Goal: Task Accomplishment & Management: Manage account settings

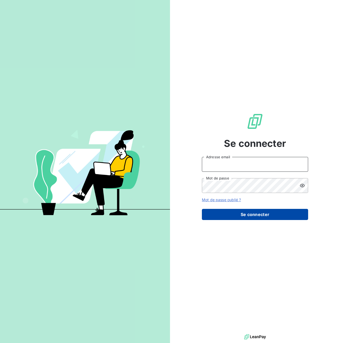
type input "[PERSON_NAME][EMAIL_ADDRESS][PERSON_NAME][DOMAIN_NAME]"
click at [241, 212] on button "Se connecter" at bounding box center [255, 214] width 106 height 11
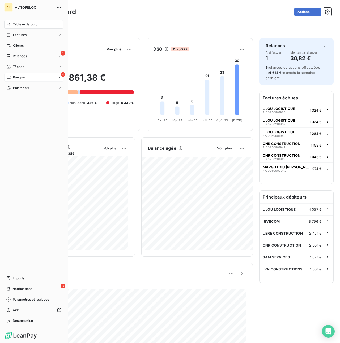
click at [20, 76] on span "Banque" at bounding box center [19, 77] width 12 height 5
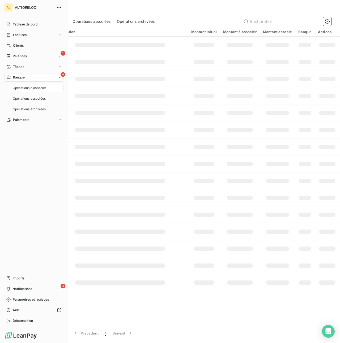
click at [22, 78] on span "Banque" at bounding box center [19, 77] width 12 height 5
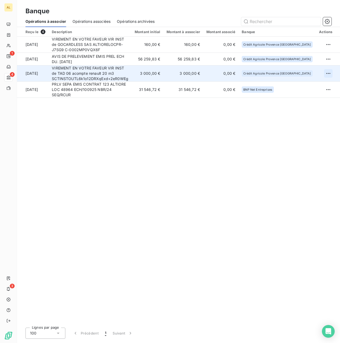
click at [325, 75] on html "AL 1 4 3 Banque Opérations à associer Opérations associées Opérations archivées…" at bounding box center [170, 171] width 340 height 343
click at [301, 82] on div "Archiver l’opération" at bounding box center [308, 85] width 41 height 8
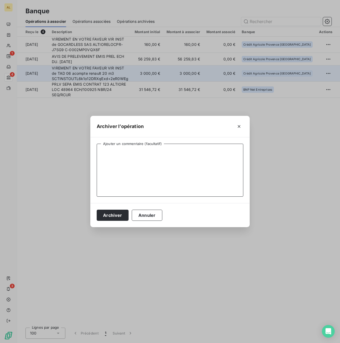
click at [176, 153] on textarea "Ajouter un commentaire (facultatif)" at bounding box center [170, 170] width 147 height 53
type textarea "acompte ctr a venir sur pour TAD 06 RN MASTER RED CAISSE 20m3 HAYON"
click at [109, 220] on button "Archiver" at bounding box center [113, 215] width 32 height 11
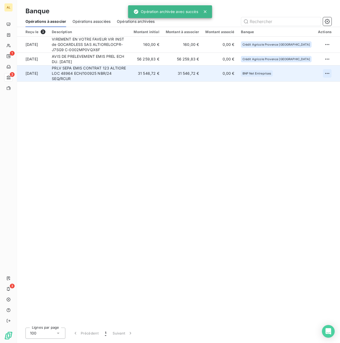
click at [326, 75] on html "AL 1 3 3 Banque Opérations à associer Opérations associées Opérations archivées…" at bounding box center [170, 171] width 340 height 343
click at [321, 81] on div "Archiver l’opération" at bounding box center [308, 83] width 41 height 8
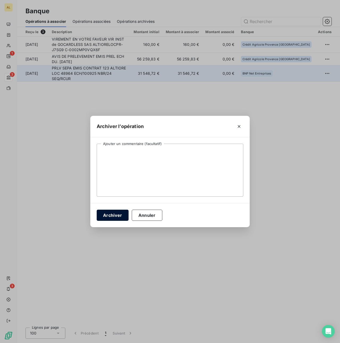
click at [118, 214] on button "Archiver" at bounding box center [113, 215] width 32 height 11
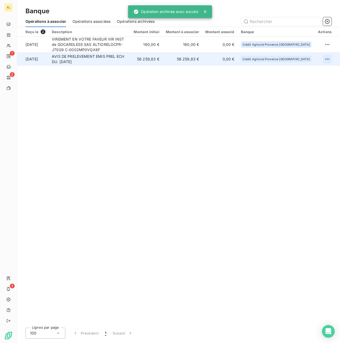
click at [324, 58] on html "AL 1 2 3 Banque Opérations à associer Opérations associées Opérations archivées…" at bounding box center [170, 171] width 340 height 343
click at [304, 68] on div "Archiver l’opération" at bounding box center [308, 71] width 41 height 8
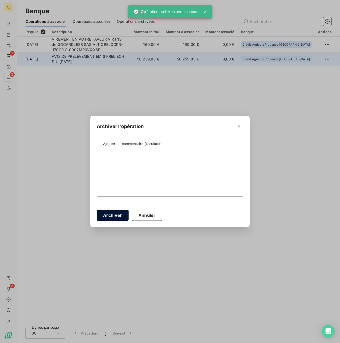
click at [108, 216] on button "Archiver" at bounding box center [113, 215] width 32 height 11
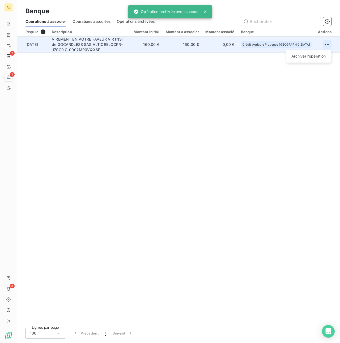
click at [330, 44] on html "AL 1 1 3 Banque Opérations à associer Opérations associées Opérations archivées…" at bounding box center [170, 171] width 340 height 343
click at [296, 58] on div "Archiver l’opération" at bounding box center [308, 56] width 41 height 8
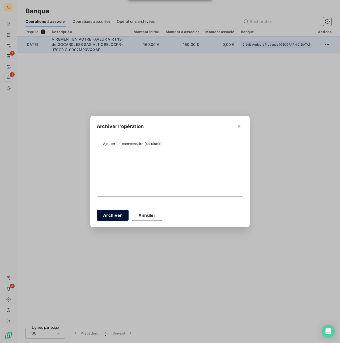
click at [117, 216] on button "Archiver" at bounding box center [113, 215] width 32 height 11
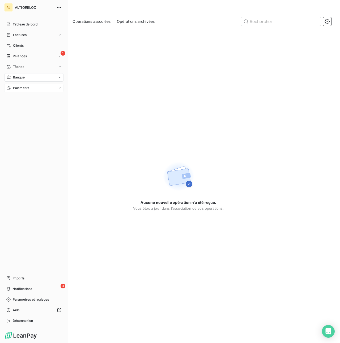
click at [19, 85] on div "Paiements" at bounding box center [33, 88] width 59 height 8
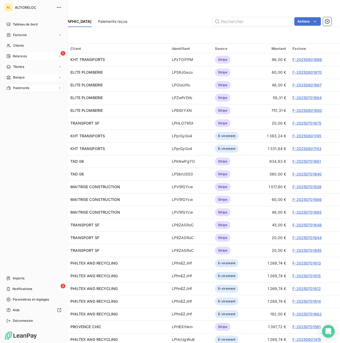
click at [8, 54] on icon at bounding box center [9, 56] width 4 height 4
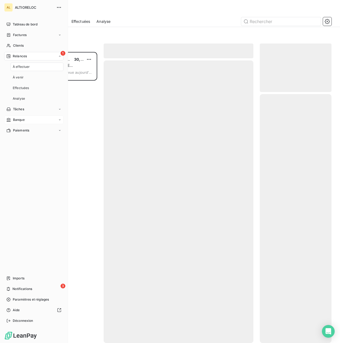
scroll to position [291, 72]
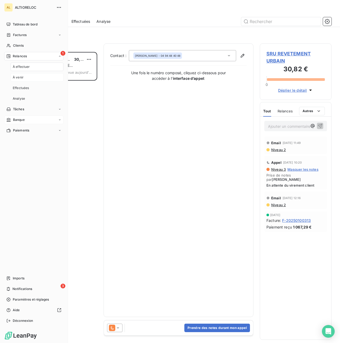
click at [21, 78] on span "À venir" at bounding box center [18, 77] width 11 height 5
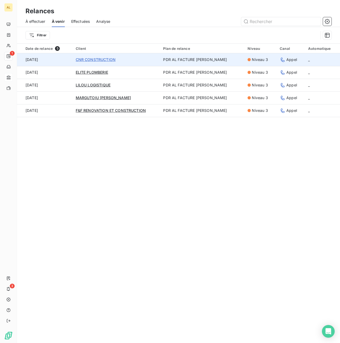
click at [84, 60] on span "CNR CONSTRUCTION" at bounding box center [96, 59] width 40 height 5
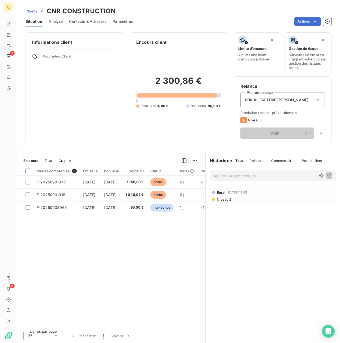
click at [27, 171] on div at bounding box center [27, 171] width 5 height 5
click at [287, 114] on span "demain" at bounding box center [290, 113] width 13 height 4
click at [321, 132] on html "AL 1 3 Clients CNR CONSTRUCTION Situation Analyse Contacts & Adresses Paramètre…" at bounding box center [170, 171] width 340 height 343
click at [302, 144] on div "Replanifier cette action" at bounding box center [299, 145] width 48 height 8
select select "8"
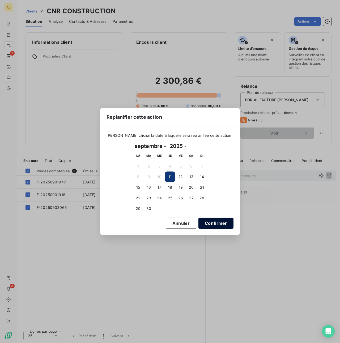
click at [206, 224] on button "Confirmer" at bounding box center [215, 223] width 35 height 11
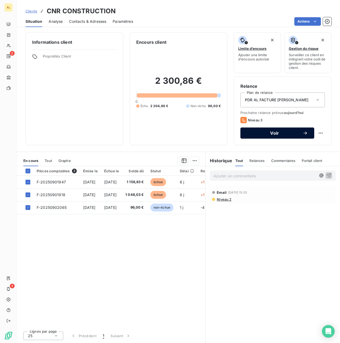
click at [265, 133] on span "Voir" at bounding box center [275, 133] width 56 height 4
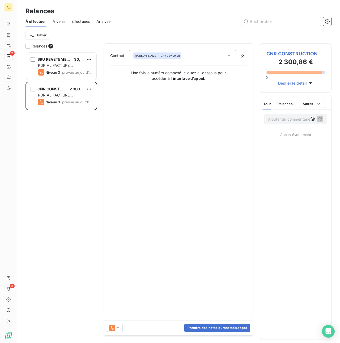
scroll to position [291, 72]
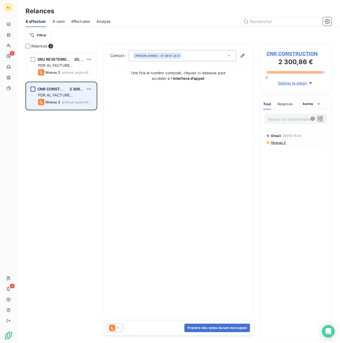
click at [31, 89] on div "grid" at bounding box center [33, 89] width 5 height 5
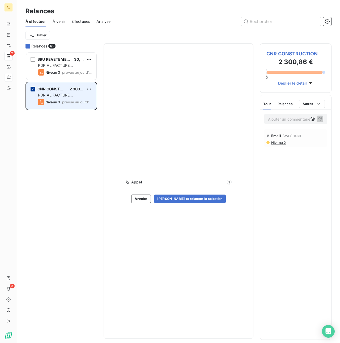
click at [34, 88] on icon "grid" at bounding box center [32, 89] width 3 height 3
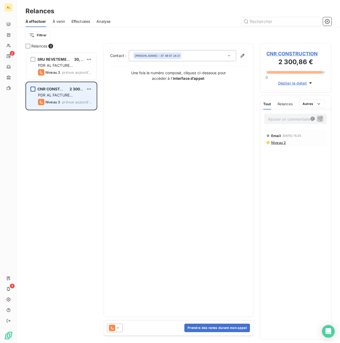
click at [119, 328] on icon at bounding box center [117, 328] width 5 height 5
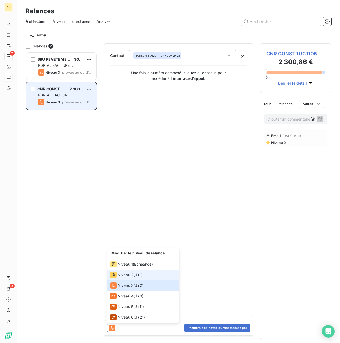
click at [122, 274] on span "Niveau 2" at bounding box center [126, 275] width 16 height 5
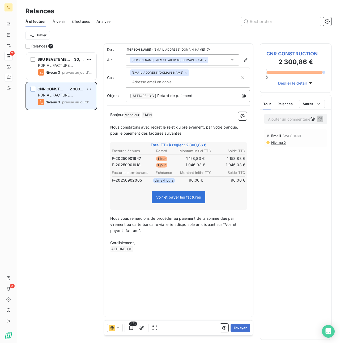
click at [232, 59] on icon at bounding box center [231, 59] width 5 height 5
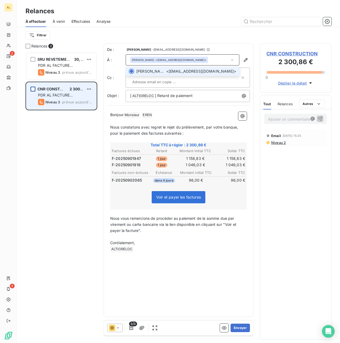
click at [222, 59] on div "[PERSON_NAME] <[EMAIL_ADDRESS][DOMAIN_NAME]>" at bounding box center [183, 59] width 114 height 11
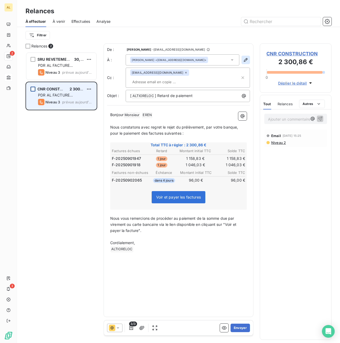
click at [246, 59] on icon "button" at bounding box center [245, 59] width 5 height 5
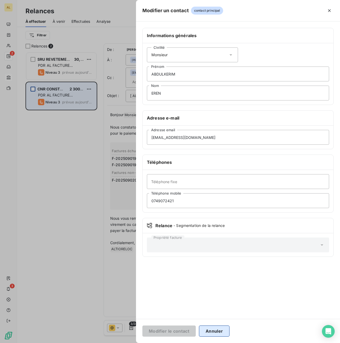
click at [211, 332] on button "Annuler" at bounding box center [214, 331] width 31 height 11
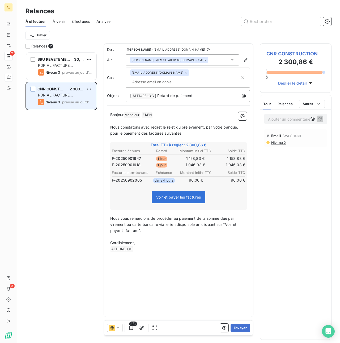
click at [191, 78] on input "text" at bounding box center [160, 82] width 61 height 8
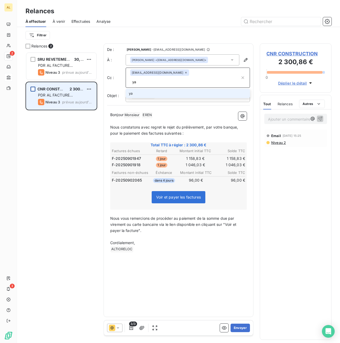
type input "y"
type input "[PERSON_NAME] <[EMAIL_ADDRESS][DOMAIN_NAME]>"
click at [168, 89] on li "[PERSON_NAME] <[EMAIL_ADDRESS][DOMAIN_NAME]>" at bounding box center [188, 93] width 124 height 9
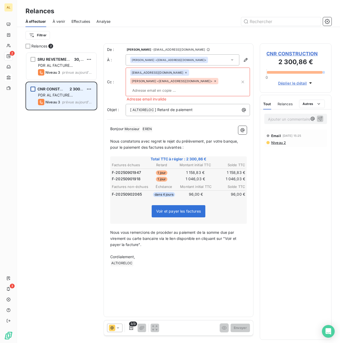
click at [213, 81] on icon at bounding box center [214, 81] width 3 height 3
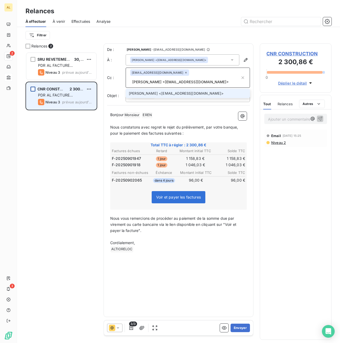
click at [216, 78] on input "[PERSON_NAME] <[EMAIL_ADDRESS][DOMAIN_NAME]>" at bounding box center [185, 82] width 110 height 8
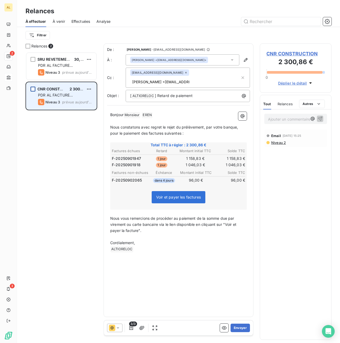
click at [191, 78] on input "[PERSON_NAME] <[EMAIL_ADDRESS][DOMAIN_NAME]>" at bounding box center [160, 82] width 61 height 8
click at [234, 78] on input "[EMAIL_ADDRESS][DOMAIN_NAME]>" at bounding box center [185, 82] width 110 height 8
type input "[EMAIL_ADDRESS][DOMAIN_NAME]"
click at [164, 89] on li "[EMAIL_ADDRESS][DOMAIN_NAME]" at bounding box center [188, 93] width 124 height 9
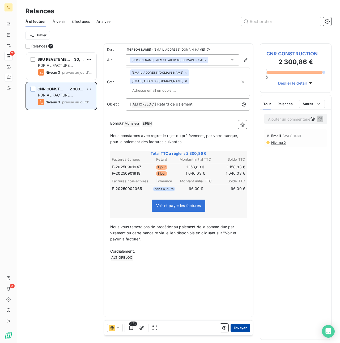
click at [240, 331] on button "Envoyer" at bounding box center [239, 328] width 19 height 8
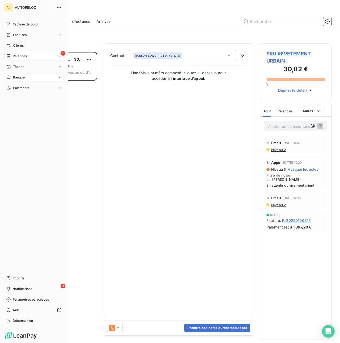
click at [19, 55] on span "Relances" at bounding box center [20, 56] width 14 height 5
click at [19, 79] on span "À venir" at bounding box center [18, 77] width 11 height 5
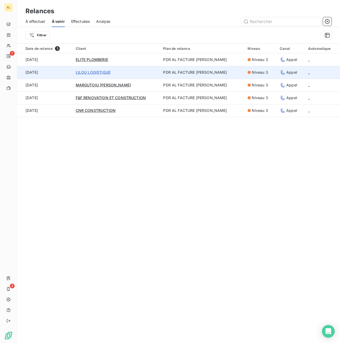
click at [96, 73] on span "LILOU LOGISTIQUE" at bounding box center [93, 72] width 35 height 5
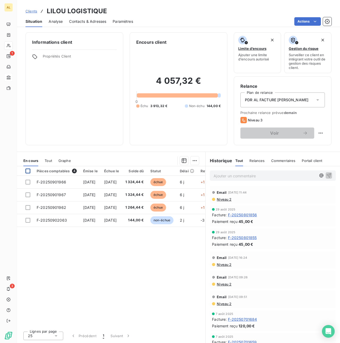
click at [27, 172] on div at bounding box center [27, 171] width 5 height 5
click at [27, 172] on icon at bounding box center [27, 171] width 3 height 3
click at [322, 135] on html "AL 1 3 Clients LILOU LOGISTIQUE Situation Analyse Contacts & Adresses Paramètre…" at bounding box center [170, 171] width 340 height 343
click at [300, 146] on div "Replanifier cette action" at bounding box center [299, 145] width 48 height 8
select select "8"
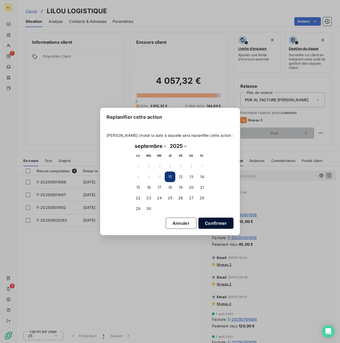
click at [201, 224] on button "Confirmer" at bounding box center [215, 223] width 35 height 11
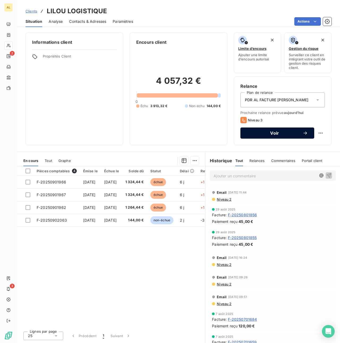
click at [284, 132] on span "Voir" at bounding box center [275, 133] width 56 height 4
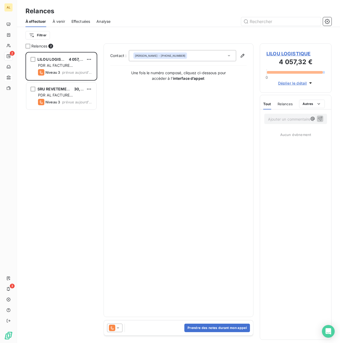
scroll to position [291, 72]
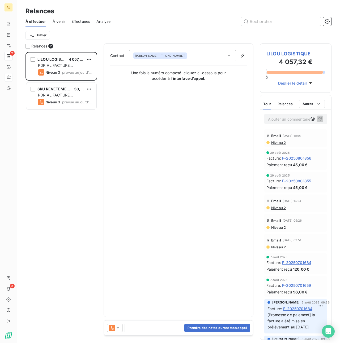
click at [118, 328] on icon at bounding box center [117, 328] width 5 height 5
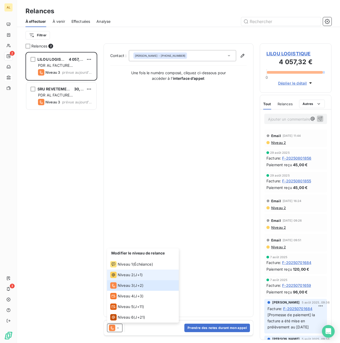
click at [121, 278] on div "Niveau 2" at bounding box center [121, 275] width 23 height 6
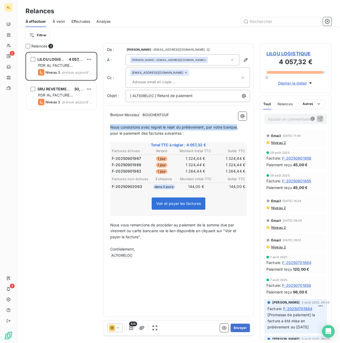
drag, startPoint x: 111, startPoint y: 120, endPoint x: 236, endPoint y: 121, distance: 125.5
click at [236, 125] on span "Nous constatons avec regret le rejet du prélèvement, par votre banque, pour le …" at bounding box center [174, 130] width 129 height 11
drag, startPoint x: 205, startPoint y: 126, endPoint x: 126, endPoint y: 124, distance: 78.6
click at [126, 125] on span "Il s'agit de la dernière relance par mail avant envoi de la mise en demeure de …" at bounding box center [178, 130] width 137 height 11
click at [109, 119] on div "Bonjour Monsieur ﻿ BOUCHENTOUF ﻿ ﻿ ﻿ Il s'agit de la dernière relance par mail …" at bounding box center [178, 185] width 143 height 153
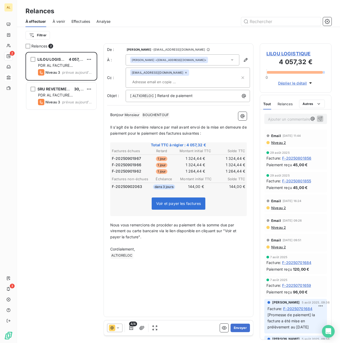
drag, startPoint x: 110, startPoint y: 118, endPoint x: 212, endPoint y: 124, distance: 102.1
click at [212, 124] on div "Bonjour Monsieur ﻿ BOUCHENTOUF ﻿ ﻿ ﻿ Il s'agit de la dernière relance par mail …" at bounding box center [178, 185] width 143 height 153
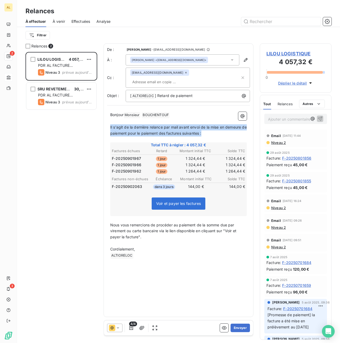
drag, startPoint x: 212, startPoint y: 124, endPoint x: 103, endPoint y: 118, distance: 109.0
click at [103, 118] on div "Relances 2 LILOU LOGISTIQUE 4 057,32 € PDR AL FACTURE LOYER Niveau 3 prévue [DA…" at bounding box center [178, 194] width 323 height 300
copy span "Il s'agit de la dernière relance par mail avant envoi de la mise en demeure de …"
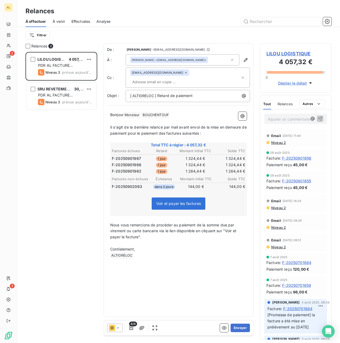
click at [191, 78] on input "text" at bounding box center [160, 82] width 61 height 8
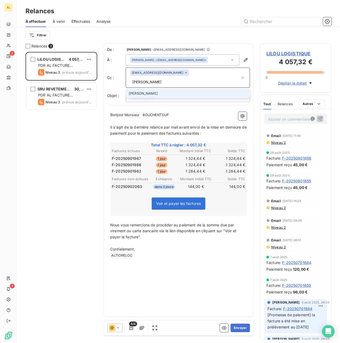
scroll to position [0, 4]
type input "[PERSON_NAME][EMAIL_ADDRESS][DOMAIN_NAME]"
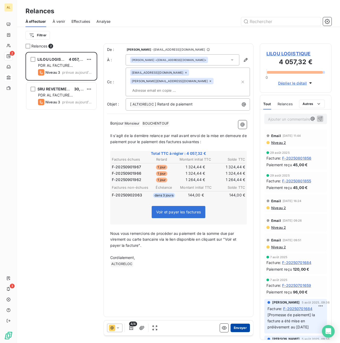
click at [239, 330] on button "Envoyer" at bounding box center [239, 328] width 19 height 8
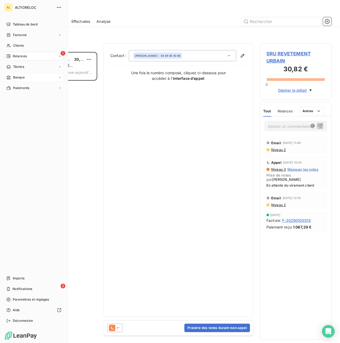
click at [19, 57] on span "Relances" at bounding box center [20, 56] width 14 height 5
click at [18, 78] on span "À venir" at bounding box center [18, 77] width 11 height 5
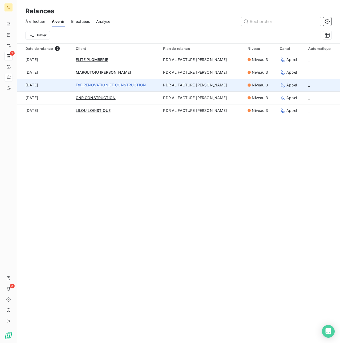
click at [94, 86] on span "F&F RENOVATION ET CONSTRUCTION" at bounding box center [111, 85] width 70 height 5
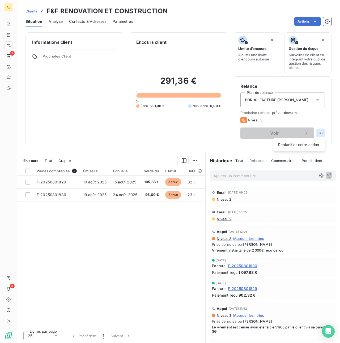
click at [322, 134] on html "AL 1 3 Clients F&F RENOVATION ET CONSTRUCTION Situation Analyse Contacts & Adre…" at bounding box center [170, 171] width 340 height 343
click at [303, 144] on div "Replanifier cette action" at bounding box center [299, 145] width 48 height 8
select select "8"
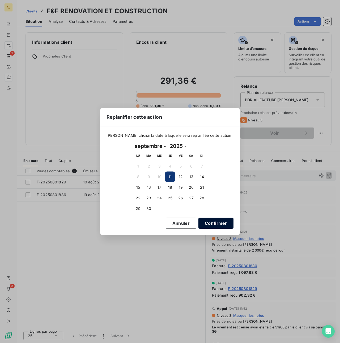
click at [200, 220] on button "Confirmer" at bounding box center [215, 223] width 35 height 11
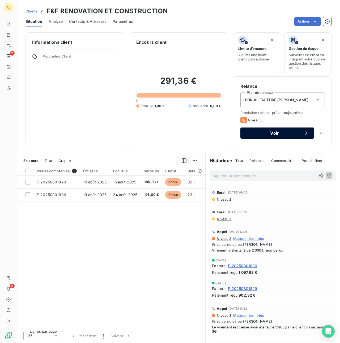
click at [268, 135] on span "Voir" at bounding box center [275, 133] width 56 height 4
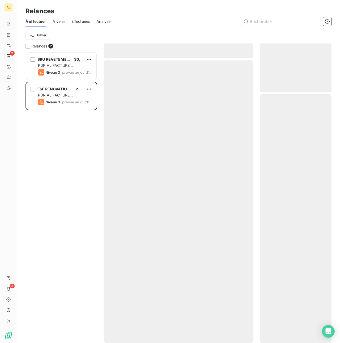
scroll to position [291, 72]
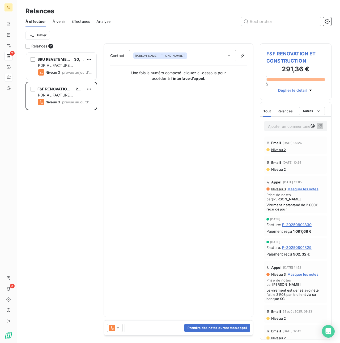
click at [119, 330] on icon at bounding box center [117, 328] width 5 height 5
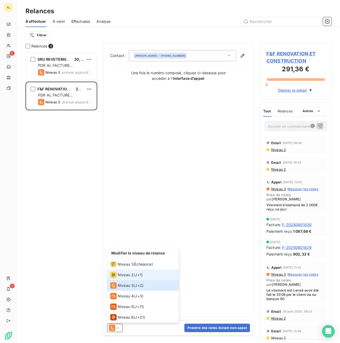
click at [129, 278] on div "Niveau 2" at bounding box center [121, 275] width 23 height 6
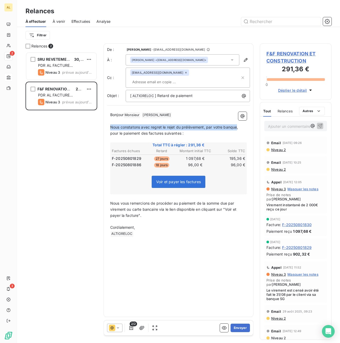
drag, startPoint x: 110, startPoint y: 119, endPoint x: 236, endPoint y: 118, distance: 126.3
click at [236, 125] on span "Nous constatons avec regret le rejet du prélèvement, par votre banque, pour le …" at bounding box center [174, 130] width 129 height 11
drag, startPoint x: 110, startPoint y: 120, endPoint x: 178, endPoint y: 117, distance: 68.0
click at [178, 125] on span "Dernière relance par mail avant mise e, pour le paiement des factures suivantes…" at bounding box center [172, 130] width 124 height 11
click at [240, 328] on button "Envoyer" at bounding box center [239, 328] width 19 height 8
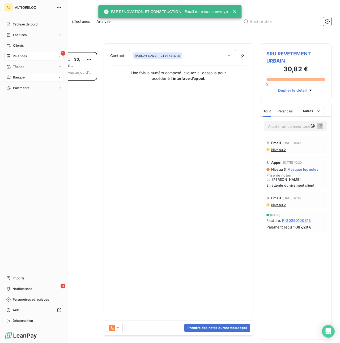
click at [21, 57] on span "Relances" at bounding box center [20, 56] width 14 height 5
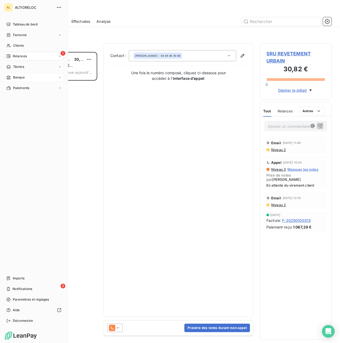
click at [15, 57] on span "Relances" at bounding box center [20, 56] width 14 height 5
click at [12, 75] on div "À venir" at bounding box center [37, 77] width 53 height 8
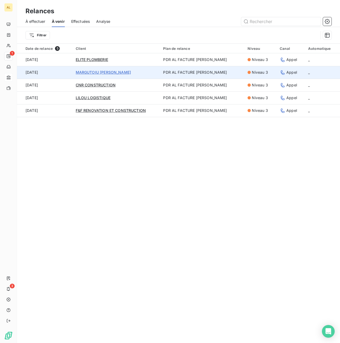
click at [97, 73] on span "MARGUTOIU [PERSON_NAME]" at bounding box center [103, 72] width 55 height 5
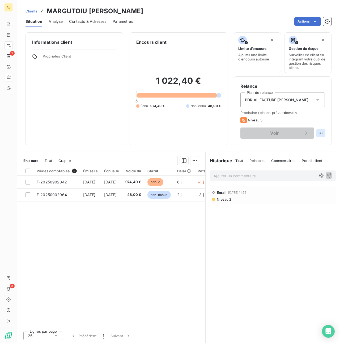
click at [321, 132] on html "AL 1 3 Clients MARGUTOIU CHRISTIAN-FLORIN Situation Analyse Contacts & Adresses…" at bounding box center [170, 171] width 340 height 343
click at [305, 142] on div "Replanifier cette action" at bounding box center [299, 145] width 48 height 8
select select "8"
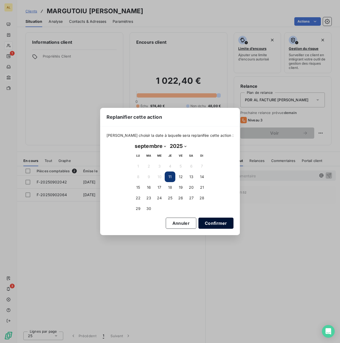
click at [209, 222] on button "Confirmer" at bounding box center [215, 223] width 35 height 11
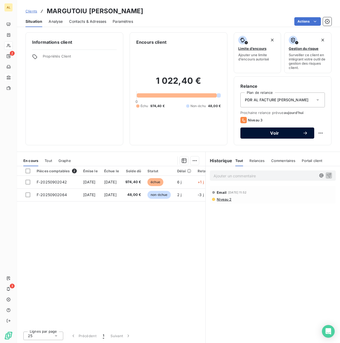
click at [264, 134] on span "Voir" at bounding box center [275, 133] width 56 height 4
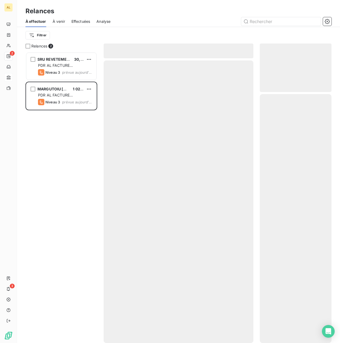
scroll to position [291, 72]
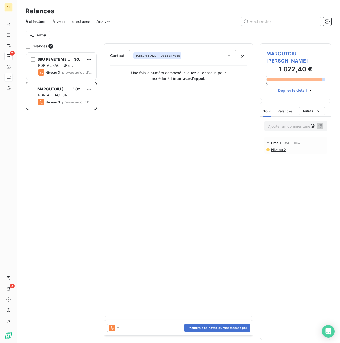
click at [116, 330] on icon at bounding box center [117, 328] width 5 height 5
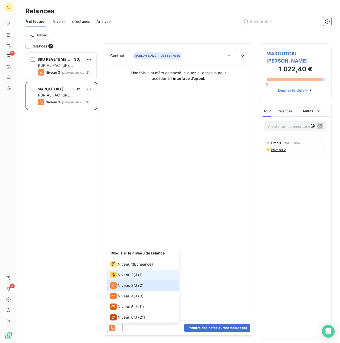
click at [126, 275] on span "Niveau 2" at bounding box center [126, 275] width 16 height 5
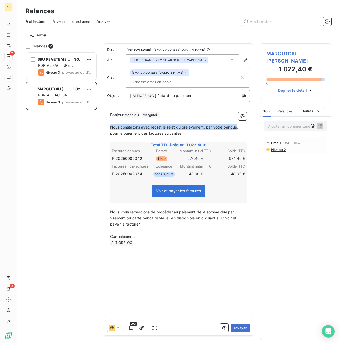
drag, startPoint x: 111, startPoint y: 119, endPoint x: 237, endPoint y: 119, distance: 126.1
click at [237, 125] on span "Nous constatons avec regret le rejet du prélèvement, par votre banque, pour le …" at bounding box center [174, 130] width 129 height 11
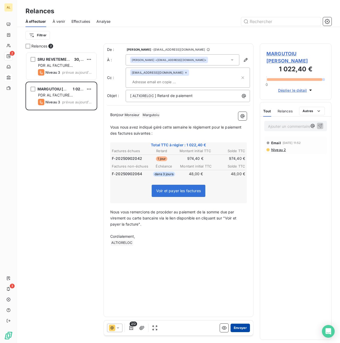
click at [242, 330] on button "Envoyer" at bounding box center [239, 328] width 19 height 8
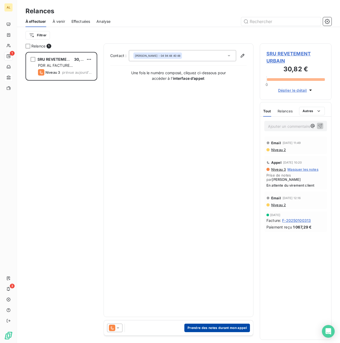
click at [200, 328] on button "Prendre des notes durant mon appel" at bounding box center [217, 328] width 66 height 8
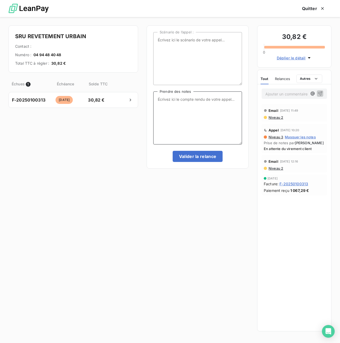
click at [177, 107] on textarea "Prendre des notes" at bounding box center [197, 118] width 89 height 53
type textarea "Nous allons procéder au prélèvement de la somme due via gocardless"
click at [196, 159] on button "Valider la relance" at bounding box center [198, 156] width 50 height 11
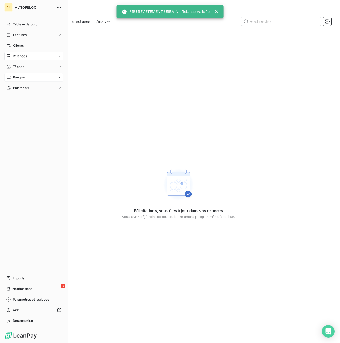
click at [15, 55] on span "Relances" at bounding box center [20, 56] width 14 height 5
click at [18, 76] on span "À venir" at bounding box center [18, 77] width 11 height 5
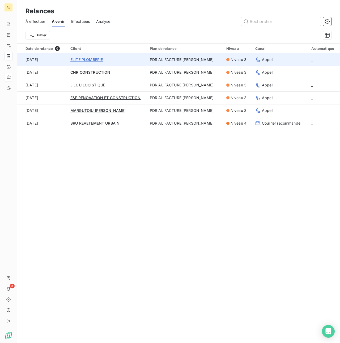
click at [90, 58] on span "ELITE PLOMBERIE" at bounding box center [86, 59] width 32 height 5
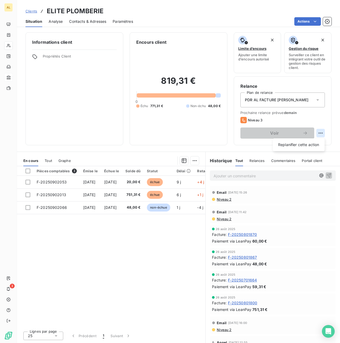
click at [322, 133] on html "AL 3 Clients ELITE PLOMBERIE Situation Analyse Contacts & Adresses Paramètres A…" at bounding box center [170, 171] width 340 height 343
click at [299, 143] on div "Replanifier cette action" at bounding box center [299, 145] width 48 height 8
select select "8"
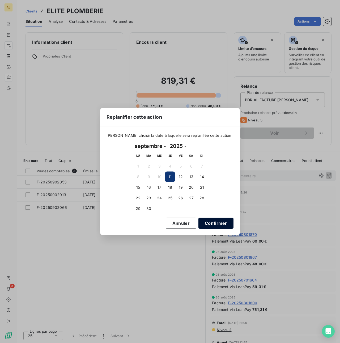
click at [199, 225] on button "Confirmer" at bounding box center [215, 223] width 35 height 11
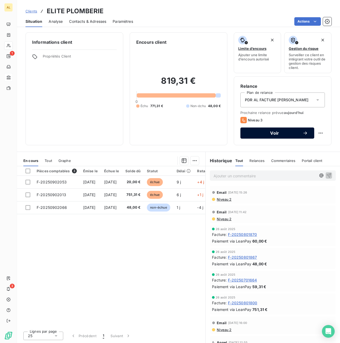
click at [267, 136] on div "Voir" at bounding box center [277, 133] width 61 height 5
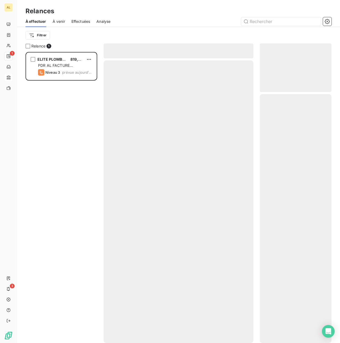
scroll to position [291, 72]
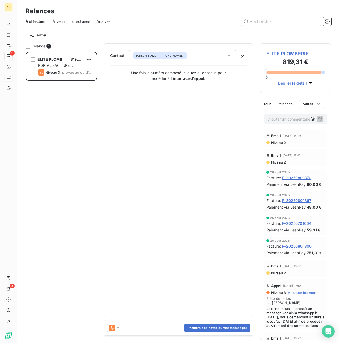
click at [119, 330] on icon at bounding box center [117, 328] width 5 height 5
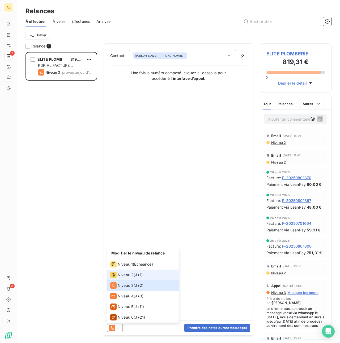
click at [129, 275] on span "Niveau 2" at bounding box center [126, 275] width 16 height 5
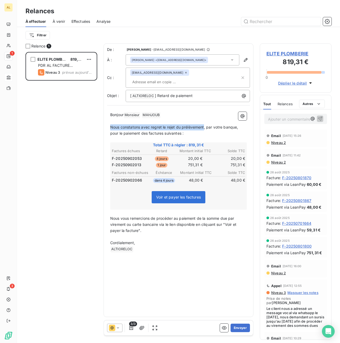
drag, startPoint x: 110, startPoint y: 119, endPoint x: 204, endPoint y: 121, distance: 94.0
click at [204, 125] on span "Nous constatons avec regret le rejet du prélèvement, par votre banque, pour le …" at bounding box center [174, 130] width 129 height 11
drag, startPoint x: 171, startPoint y: 120, endPoint x: 189, endPoint y: 119, distance: 17.8
click at [189, 125] on span "Vous nous avez indiqué que le 10 pour vous , par votre banque, pour le paiement…" at bounding box center [174, 130] width 128 height 11
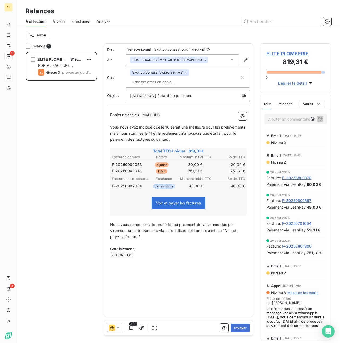
click at [207, 125] on span "Vous nous avez indiqué que le 10 serait une meilleure pour les prélèvements mai…" at bounding box center [178, 133] width 136 height 17
drag, startPoint x: 229, startPoint y: 120, endPoint x: 225, endPoint y: 120, distance: 3.2
click at [225, 125] on span "Vous nous avez indiqué que le 10 serait une meilleure date pour les prélèvement…" at bounding box center [176, 133] width 132 height 17
drag, startPoint x: 231, startPoint y: 120, endPoint x: 226, endPoint y: 120, distance: 5.3
click at [226, 125] on span "Vous nous avez indiqué que le 10 serait une meilleure date pour les prélèvement…" at bounding box center [176, 133] width 132 height 17
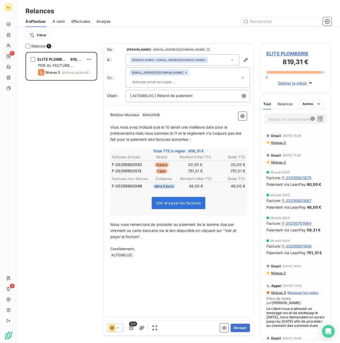
click at [134, 126] on span "Vous nous avez indiqué que le 10 serait une meilleure date pour le prélèvements…" at bounding box center [176, 133] width 132 height 17
click at [139, 229] on span "Nous vous remercions de procéder au paiement de la somme due par virement ou ca…" at bounding box center [173, 230] width 127 height 17
click at [241, 327] on button "Envoyer" at bounding box center [239, 328] width 19 height 8
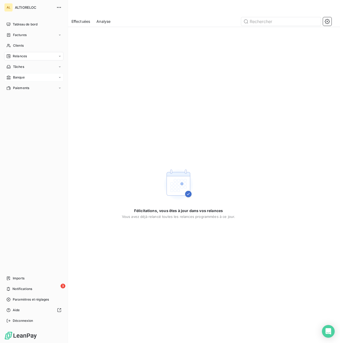
click at [14, 57] on span "Relances" at bounding box center [20, 56] width 14 height 5
click at [16, 88] on span "Effectuées" at bounding box center [21, 88] width 16 height 5
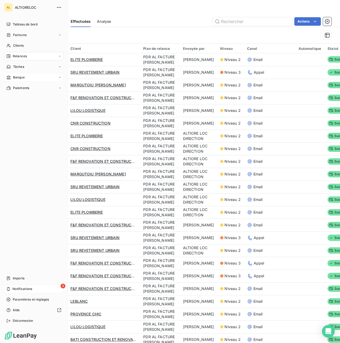
click at [13, 290] on span "Notifications" at bounding box center [22, 289] width 20 height 5
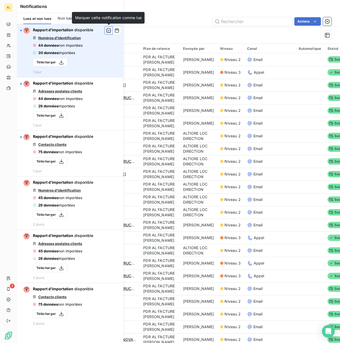
click at [107, 29] on icon "button" at bounding box center [108, 30] width 5 height 5
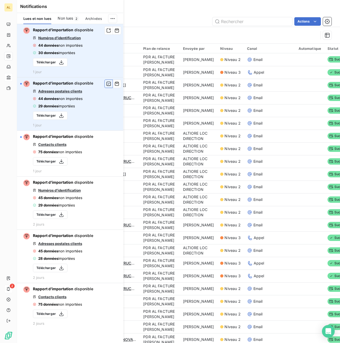
click at [107, 86] on icon "button" at bounding box center [108, 83] width 5 height 5
click at [106, 87] on button "button" at bounding box center [108, 84] width 8 height 8
click at [109, 32] on icon "button" at bounding box center [108, 30] width 5 height 5
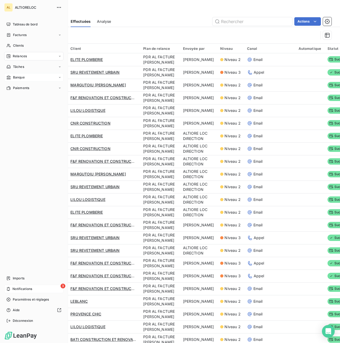
click at [11, 126] on div "Tableau de bord Factures Clients Relances Tâches Banque Paiements Imports 3 Not…" at bounding box center [33, 172] width 59 height 305
